Goal: Information Seeking & Learning: Compare options

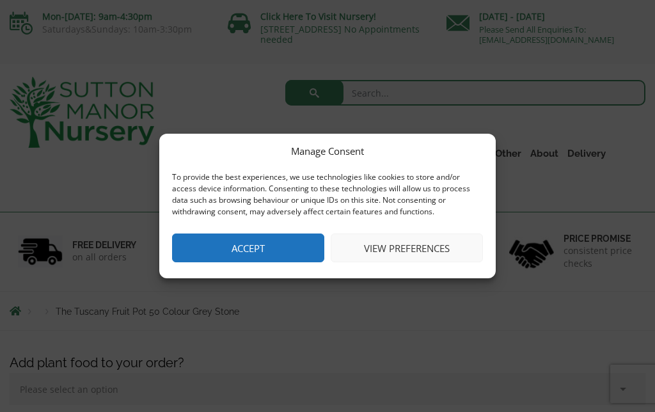
click at [233, 248] on button "Accept" at bounding box center [248, 248] width 152 height 29
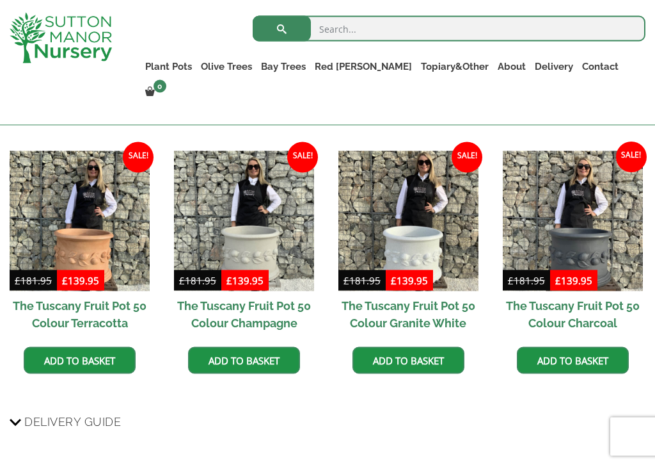
scroll to position [1068, 0]
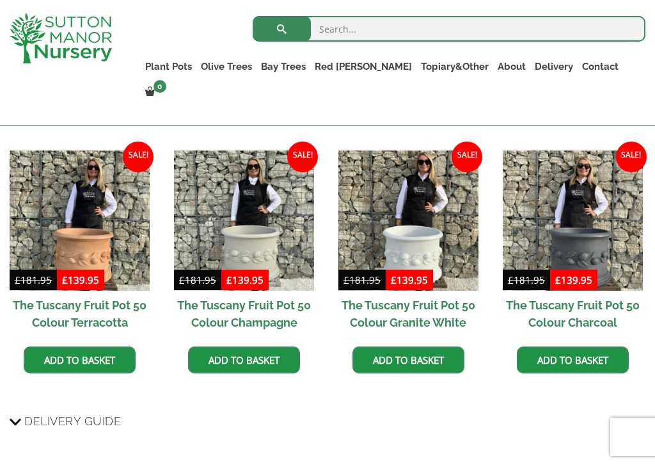
click at [81, 236] on img at bounding box center [80, 220] width 140 height 140
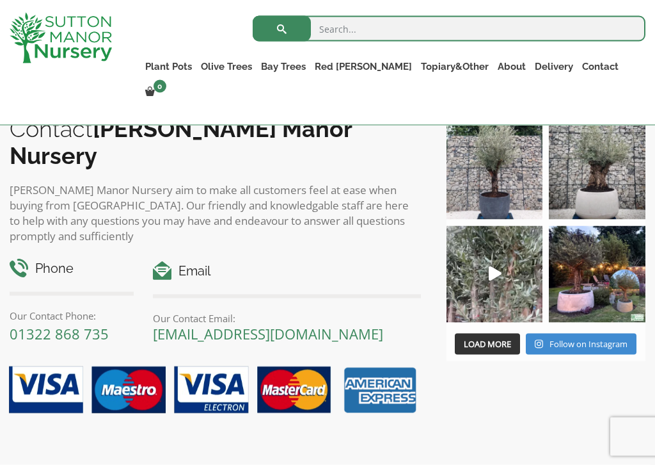
scroll to position [1485, 0]
click at [484, 342] on span "button" at bounding box center [488, 343] width 8 height 8
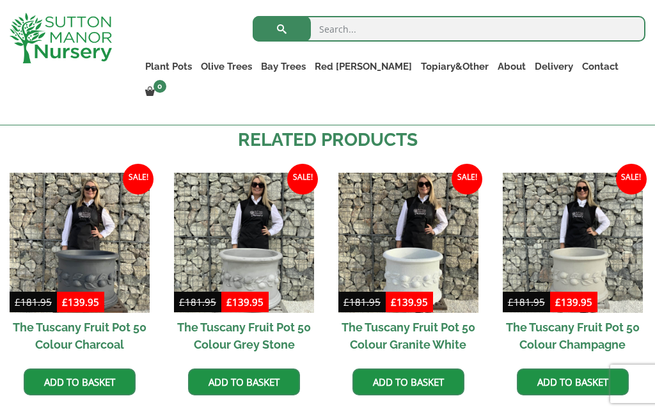
scroll to position [1045, 0]
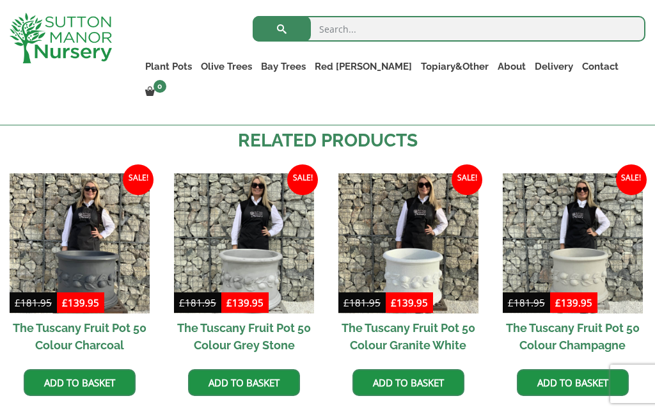
click at [0, 0] on link "Resin Bonded Pots" at bounding box center [0, 0] width 0 height 0
click at [0, 0] on link "Squares And Troughs" at bounding box center [0, 0] width 0 height 0
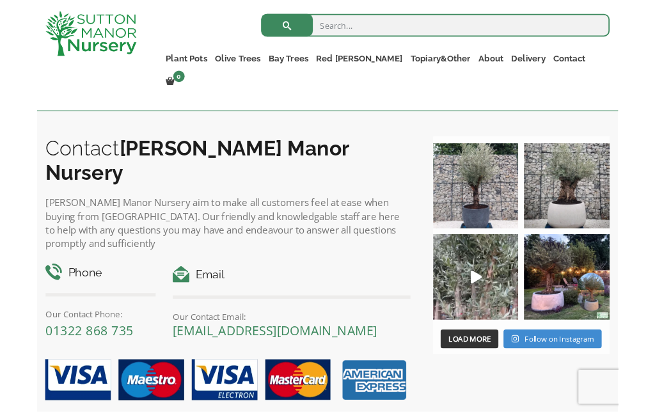
scroll to position [1000, 0]
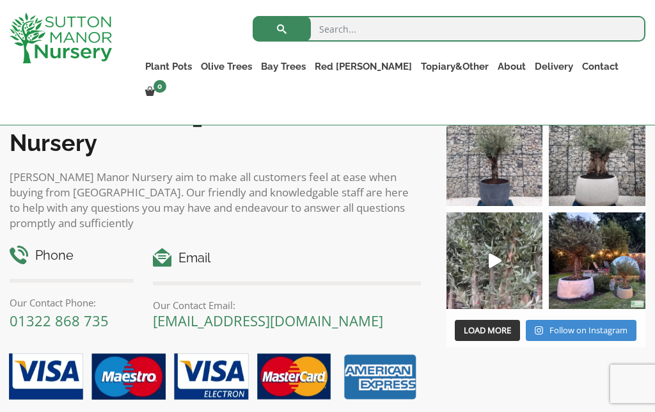
click at [605, 167] on img at bounding box center [597, 158] width 97 height 97
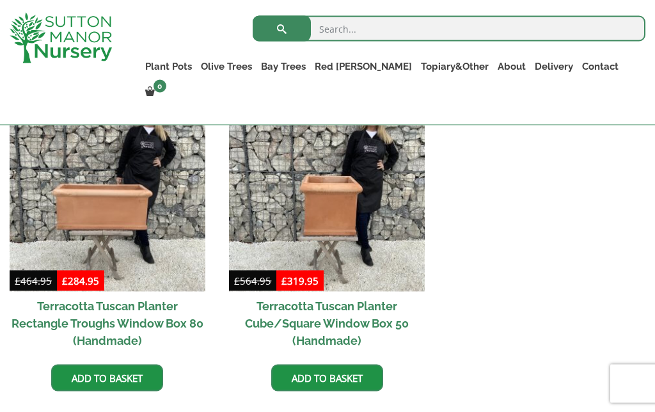
scroll to position [593, 0]
click at [0, 0] on link "The Old Stone Pots" at bounding box center [0, 0] width 0 height 0
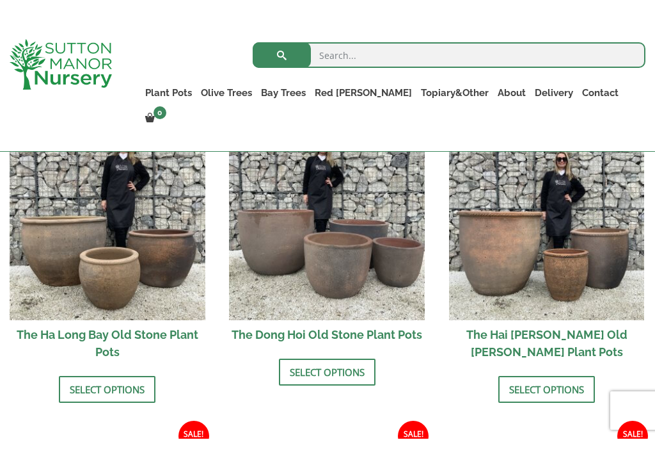
scroll to position [425, 0]
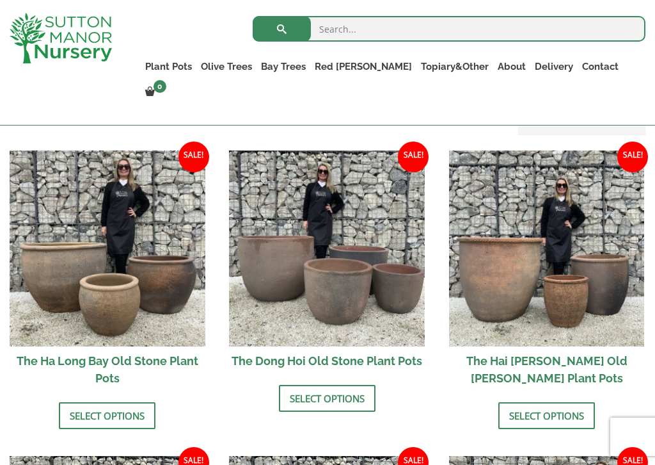
click at [85, 410] on link "Select options" at bounding box center [107, 415] width 97 height 27
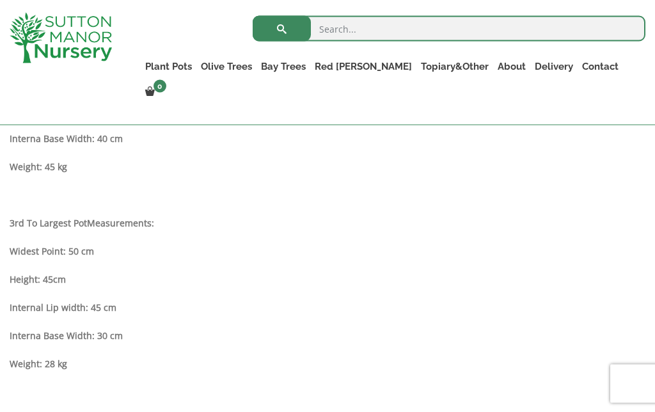
scroll to position [968, 0]
click at [0, 0] on link "Fibre Clay Pots" at bounding box center [0, 0] width 0 height 0
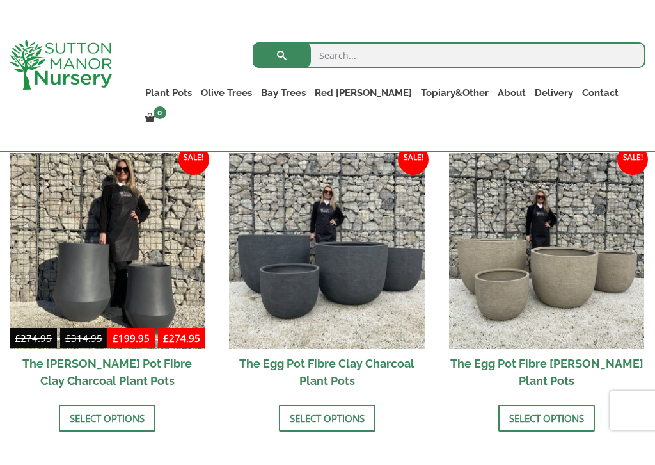
scroll to position [389, 0]
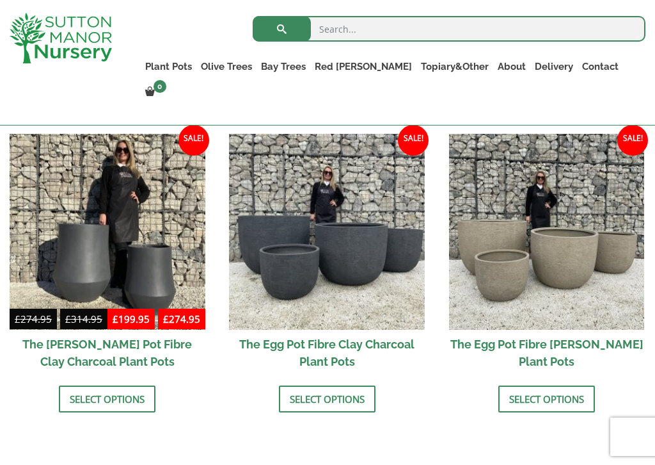
click at [92, 401] on link "Select options" at bounding box center [107, 398] width 97 height 27
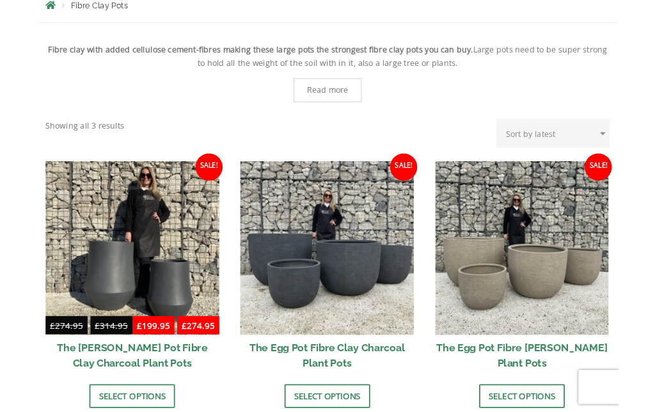
scroll to position [442, 0]
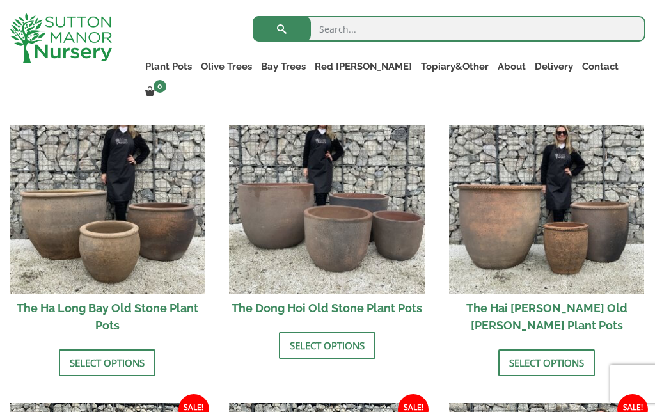
scroll to position [439, 0]
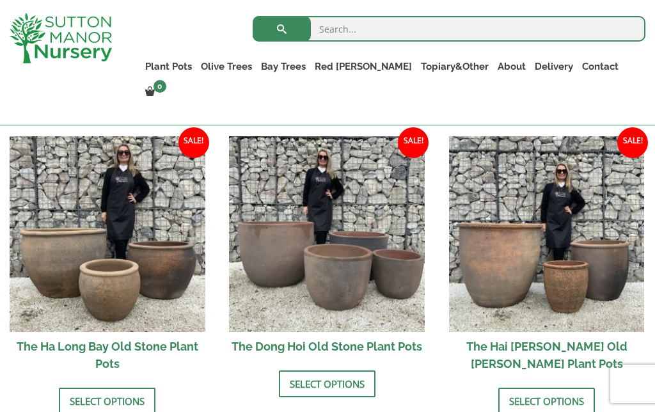
click at [310, 70] on link "Bay Trees" at bounding box center [284, 67] width 54 height 18
